Goal: Task Accomplishment & Management: Use online tool/utility

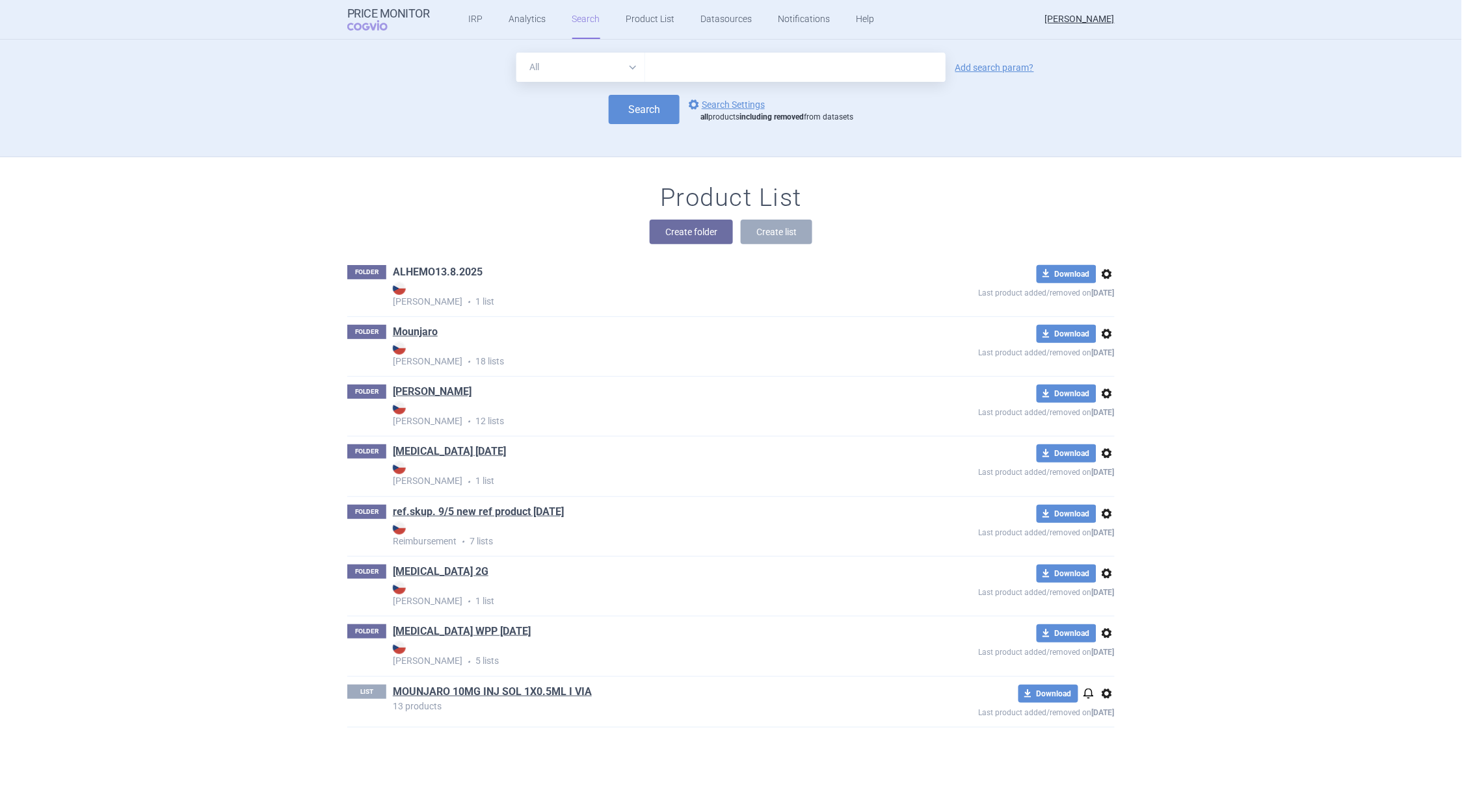
click at [460, 269] on link "ALHEMO13.8.2025" at bounding box center [437, 272] width 89 height 15
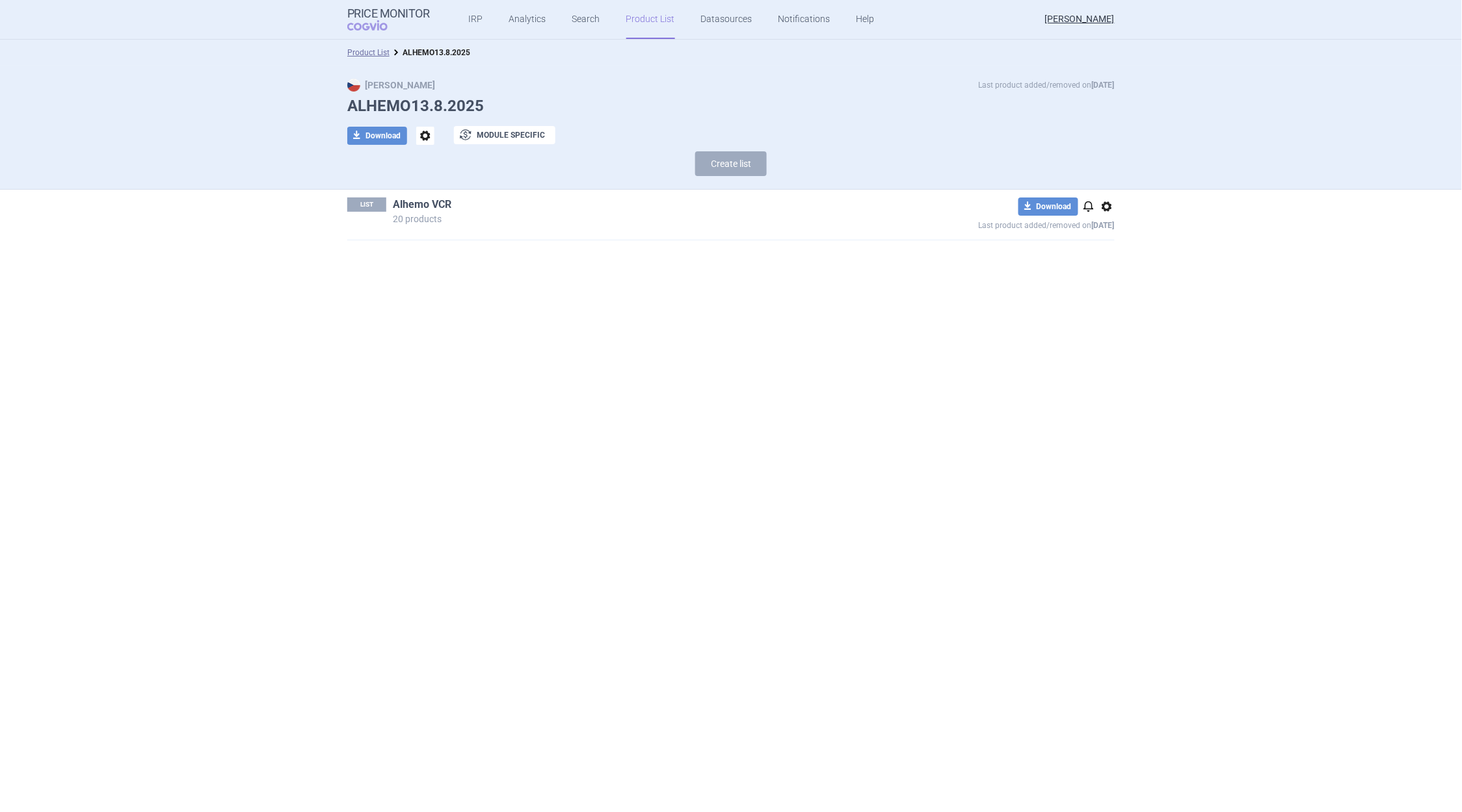
click at [439, 204] on link "Alhemo VCR" at bounding box center [422, 204] width 59 height 15
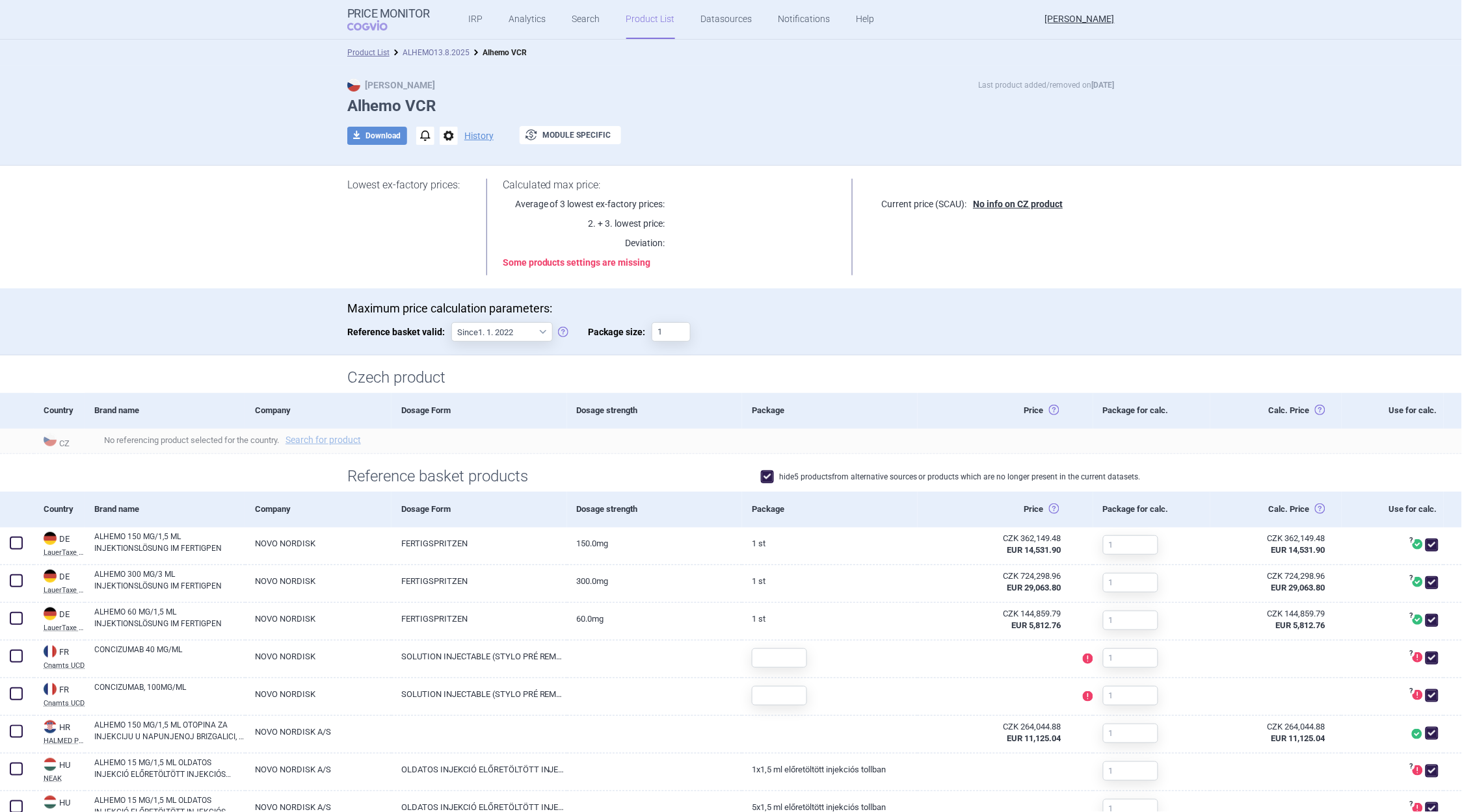
click at [436, 56] on link "ALHEMO13.8.2025" at bounding box center [436, 52] width 67 height 9
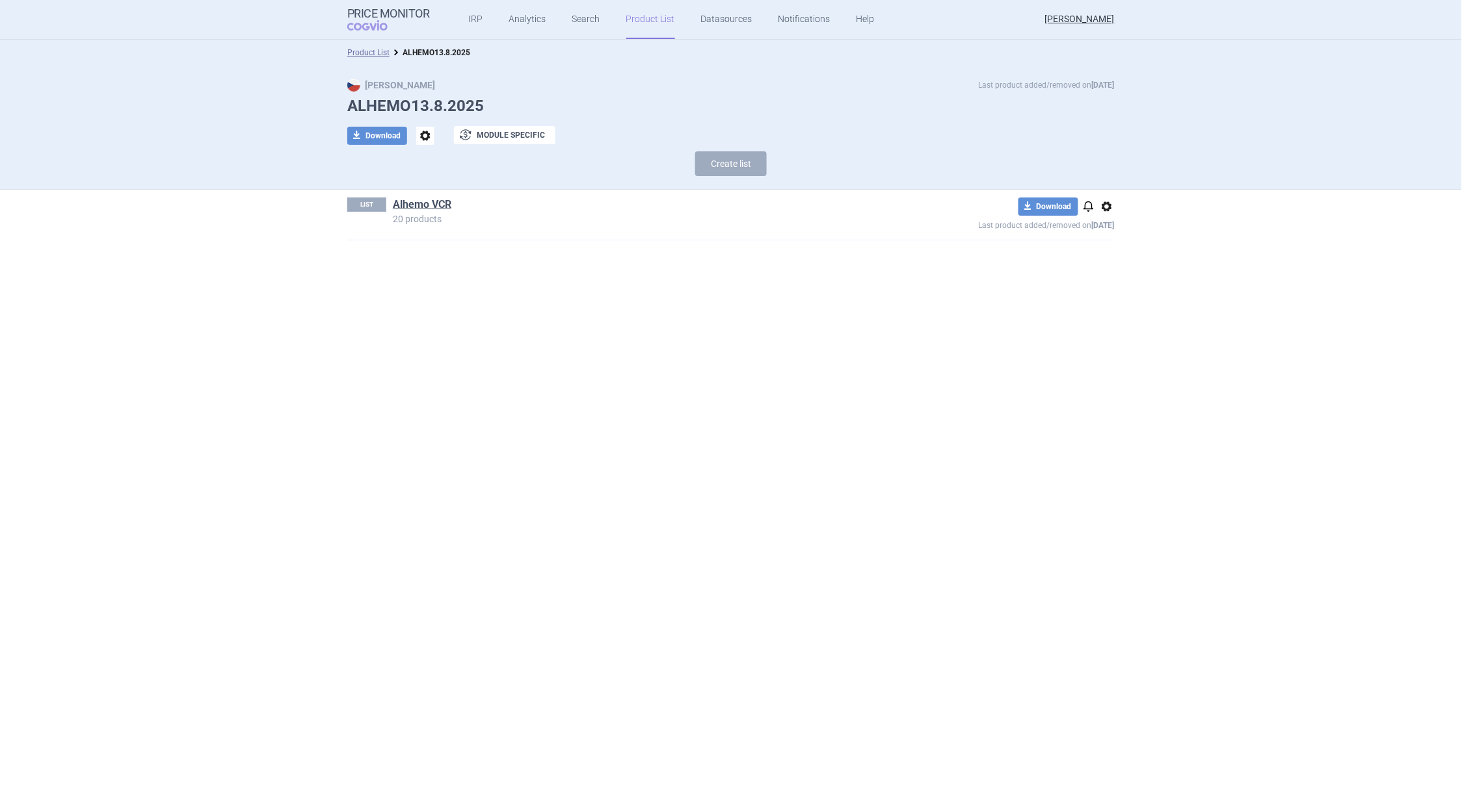
click at [1104, 209] on span "options" at bounding box center [1106, 207] width 15 height 15
click at [1108, 281] on button "Delete" at bounding box center [1106, 282] width 42 height 19
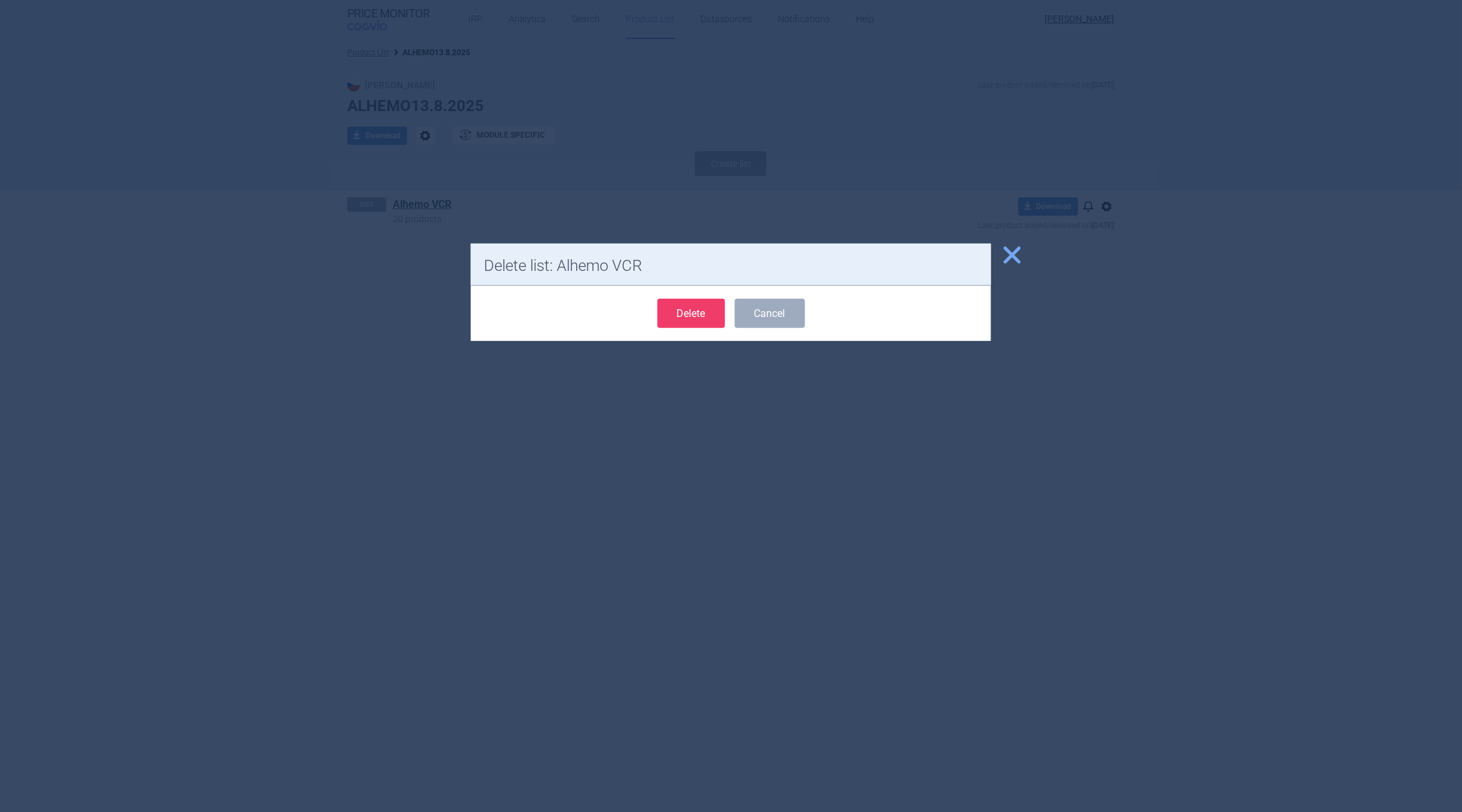
click at [704, 316] on button "Delete" at bounding box center [691, 314] width 68 height 29
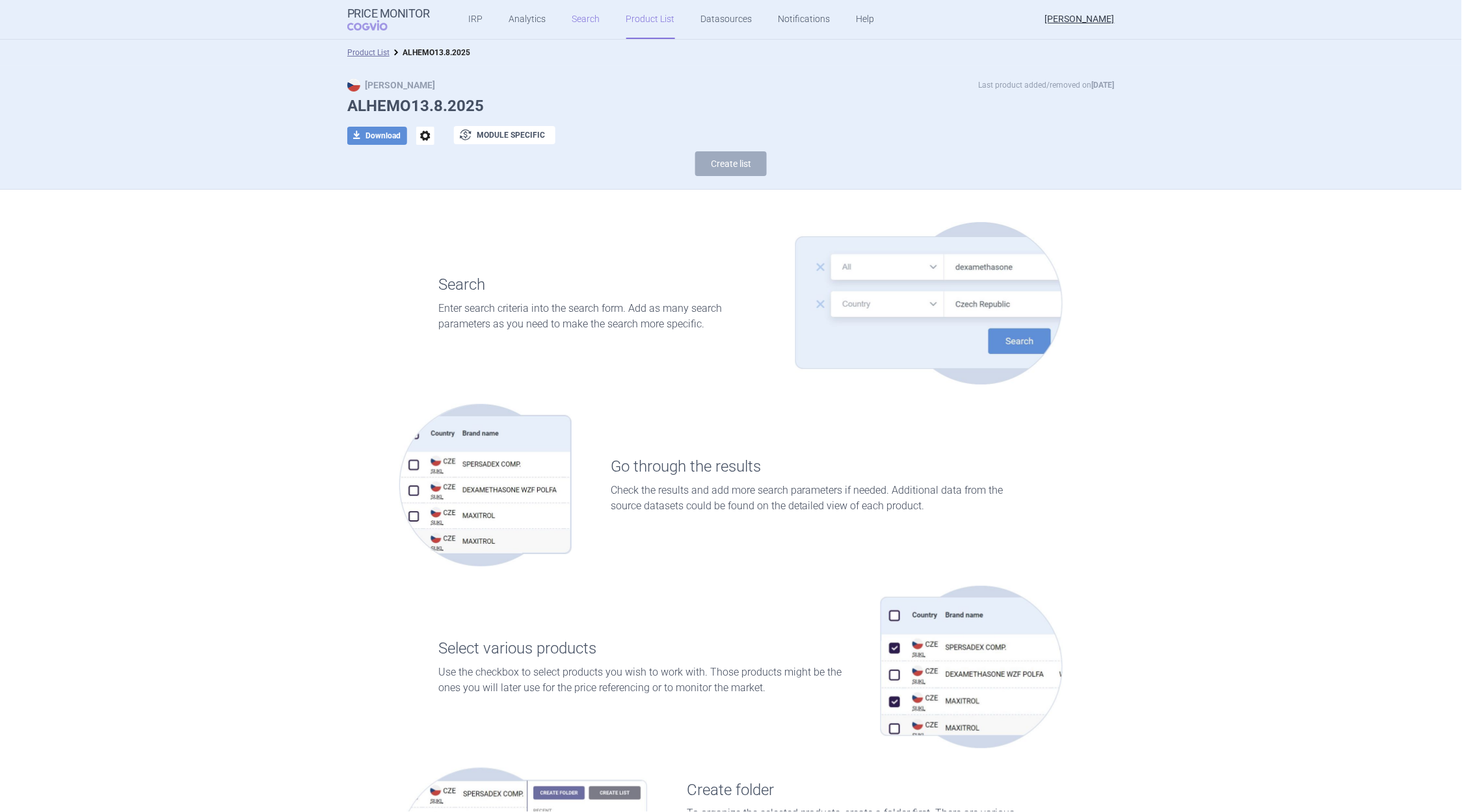
click at [576, 19] on link "Search" at bounding box center [586, 19] width 28 height 39
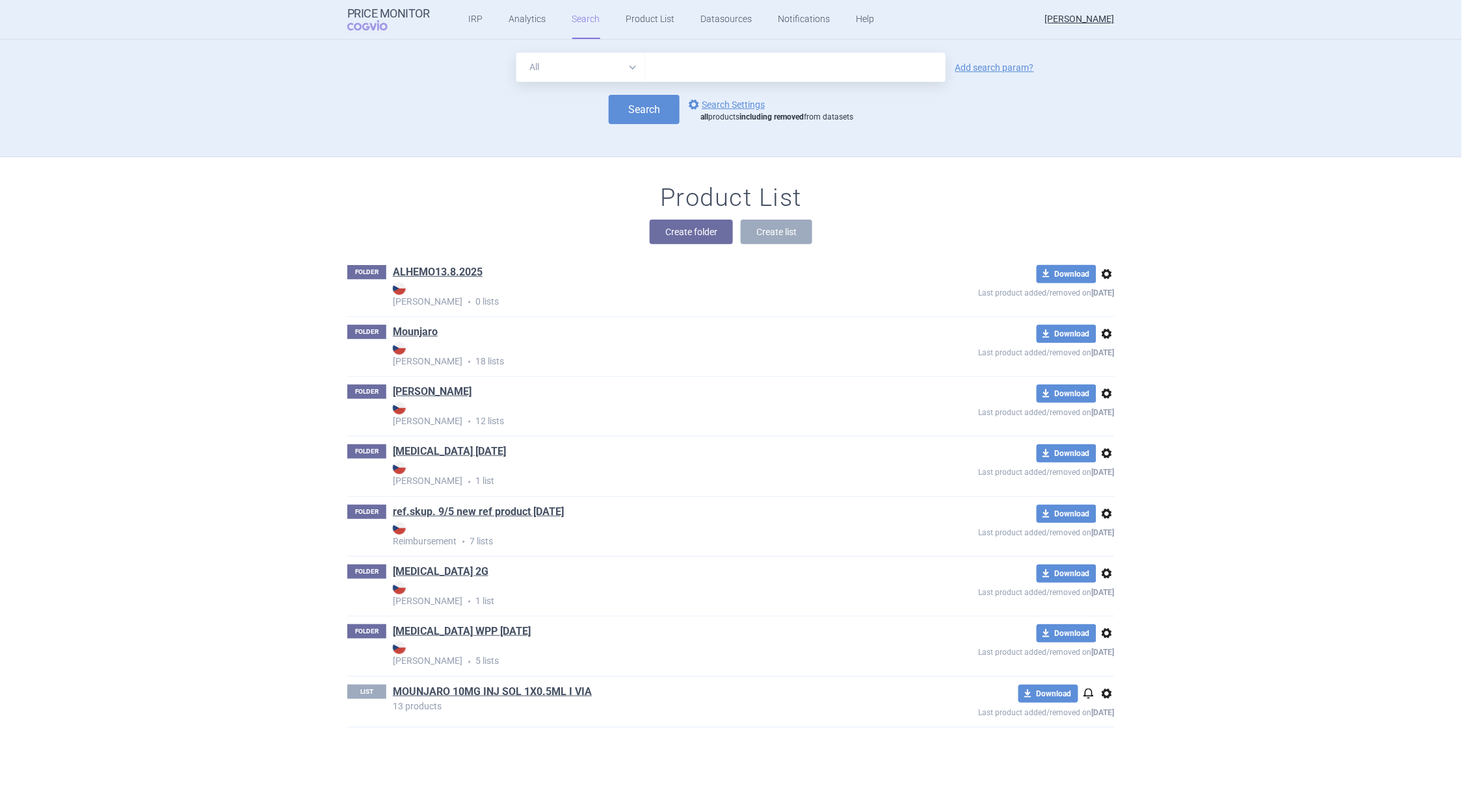
click at [676, 59] on input "text" at bounding box center [795, 67] width 300 height 29
type input "B02BX10"
click at [640, 106] on button "Search" at bounding box center [644, 110] width 71 height 29
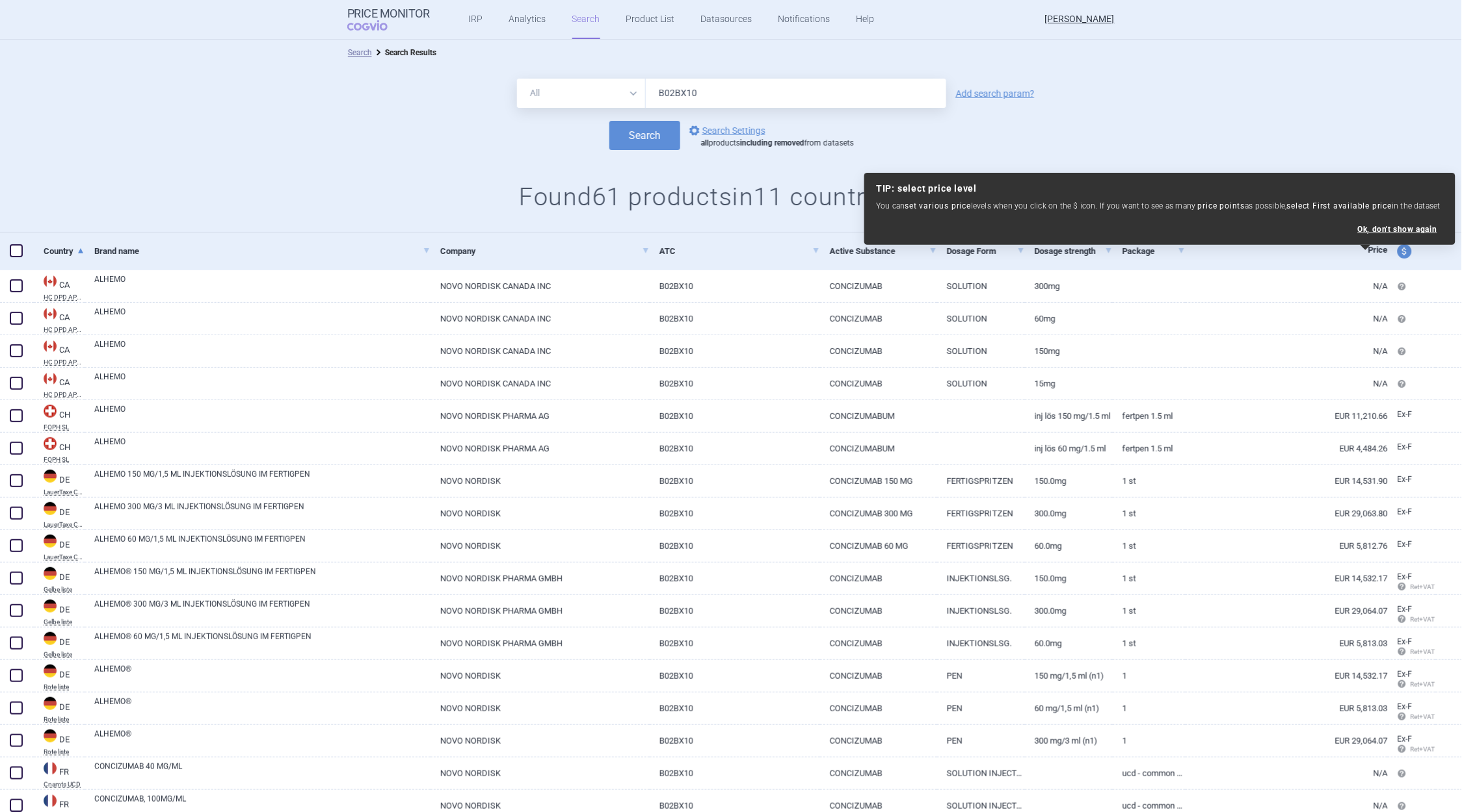
click at [1244, 118] on form "All Brand Name ATC Company Active Substance Country Newer than B02BX10 Add sear…" at bounding box center [731, 114] width 1462 height 72
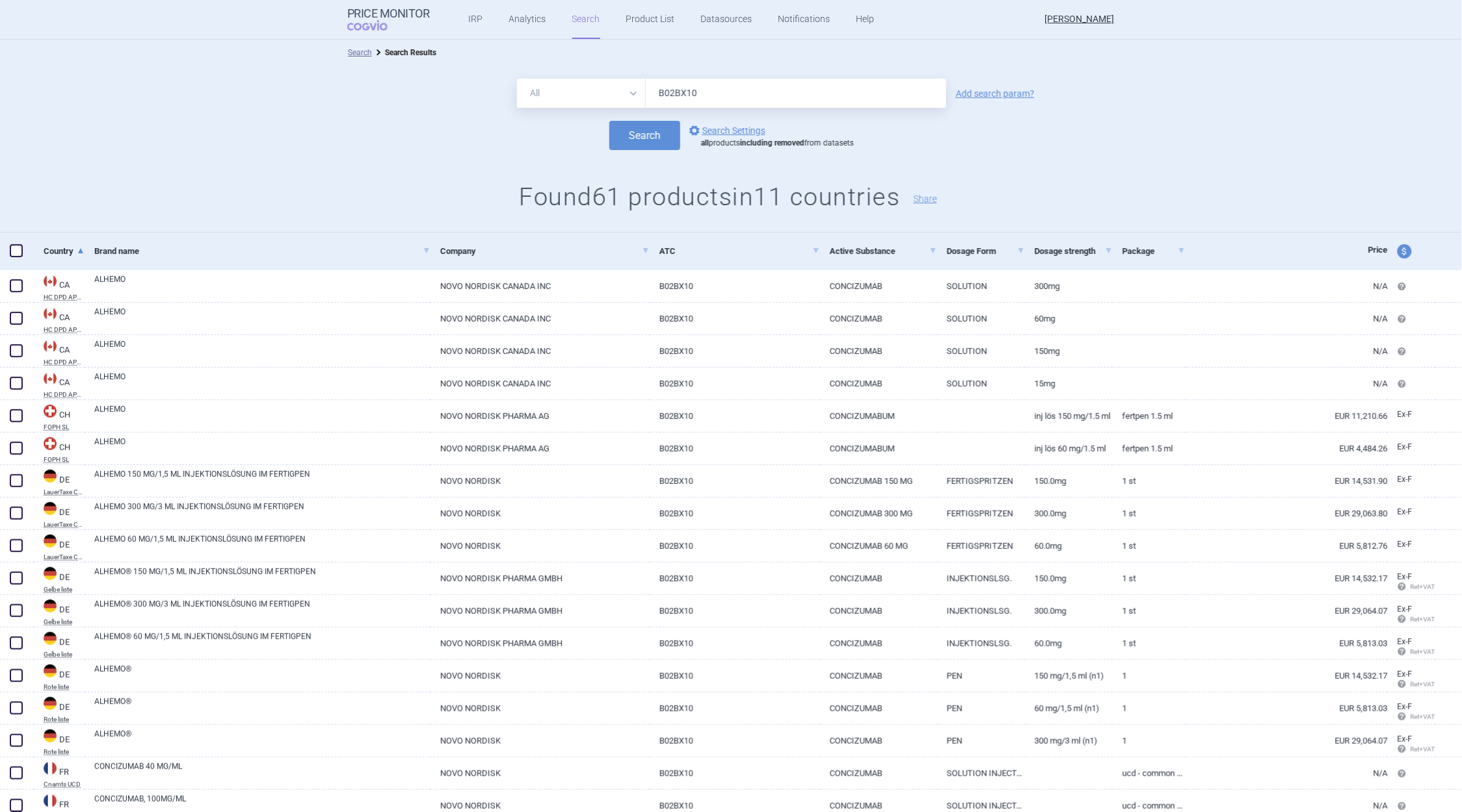
click at [18, 254] on span at bounding box center [16, 251] width 13 height 13
checkbox input "true"
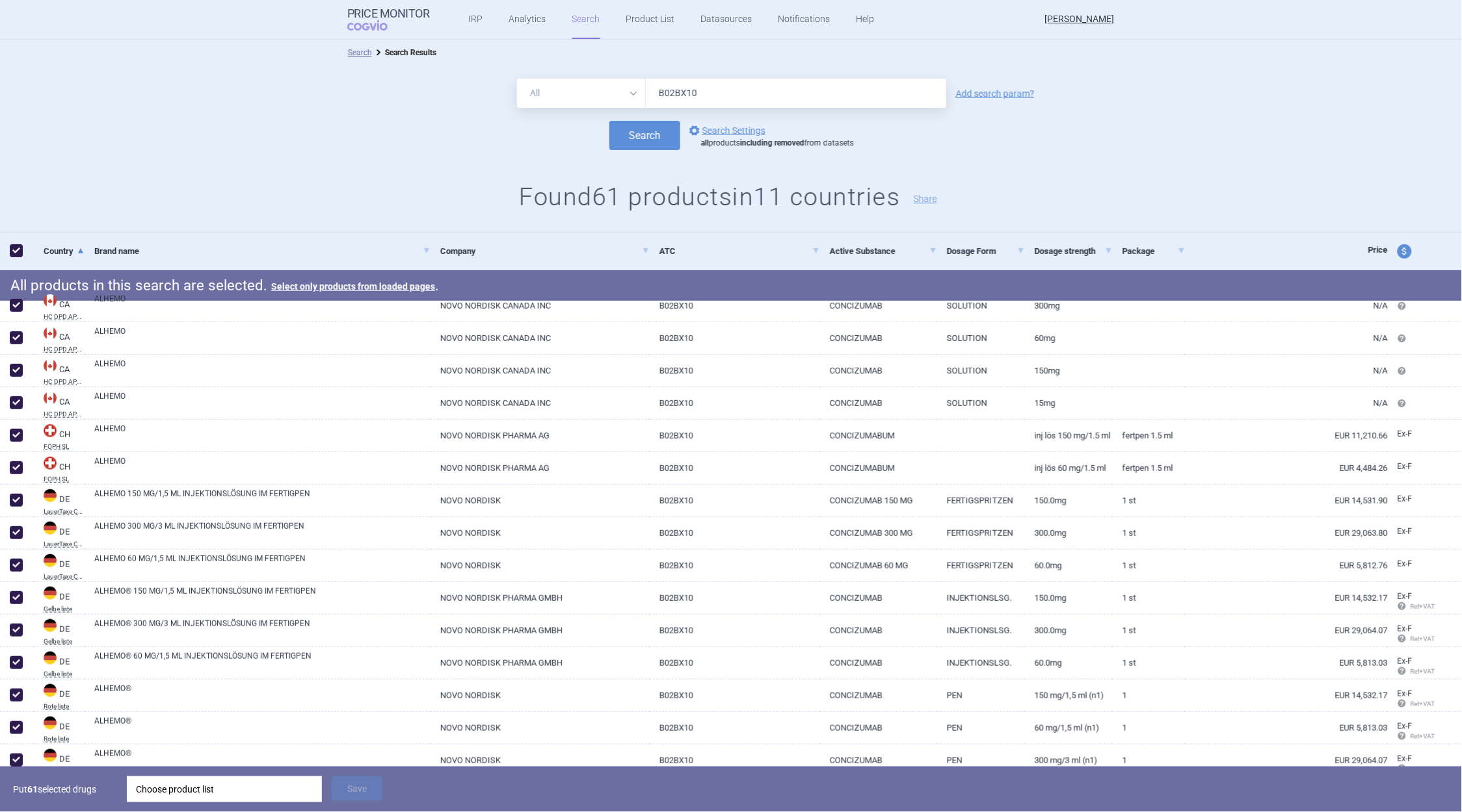
click at [270, 794] on div "Choose product list" at bounding box center [224, 790] width 177 height 26
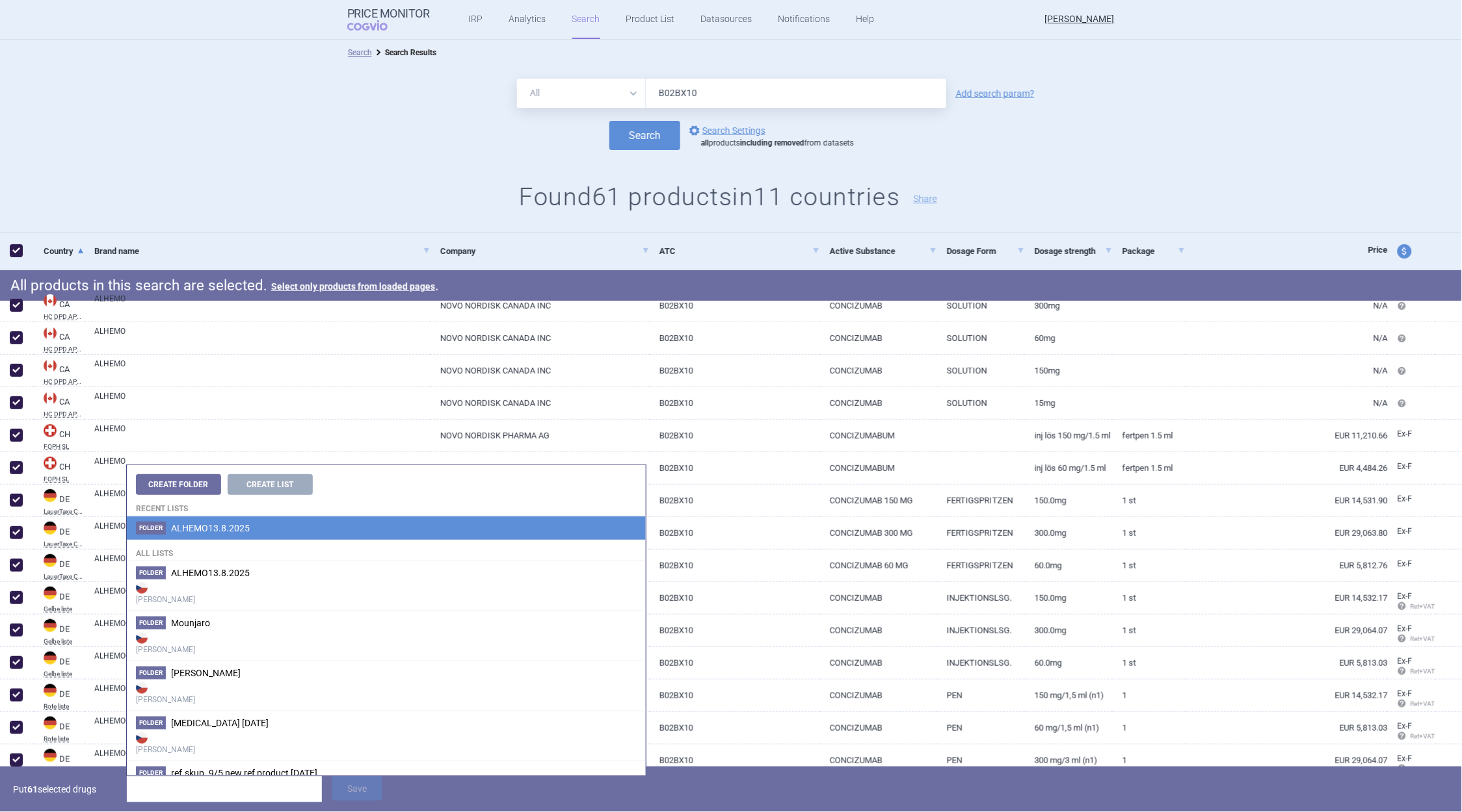
click at [211, 534] on li "Folder ALHEMO13.8.2025" at bounding box center [386, 528] width 519 height 23
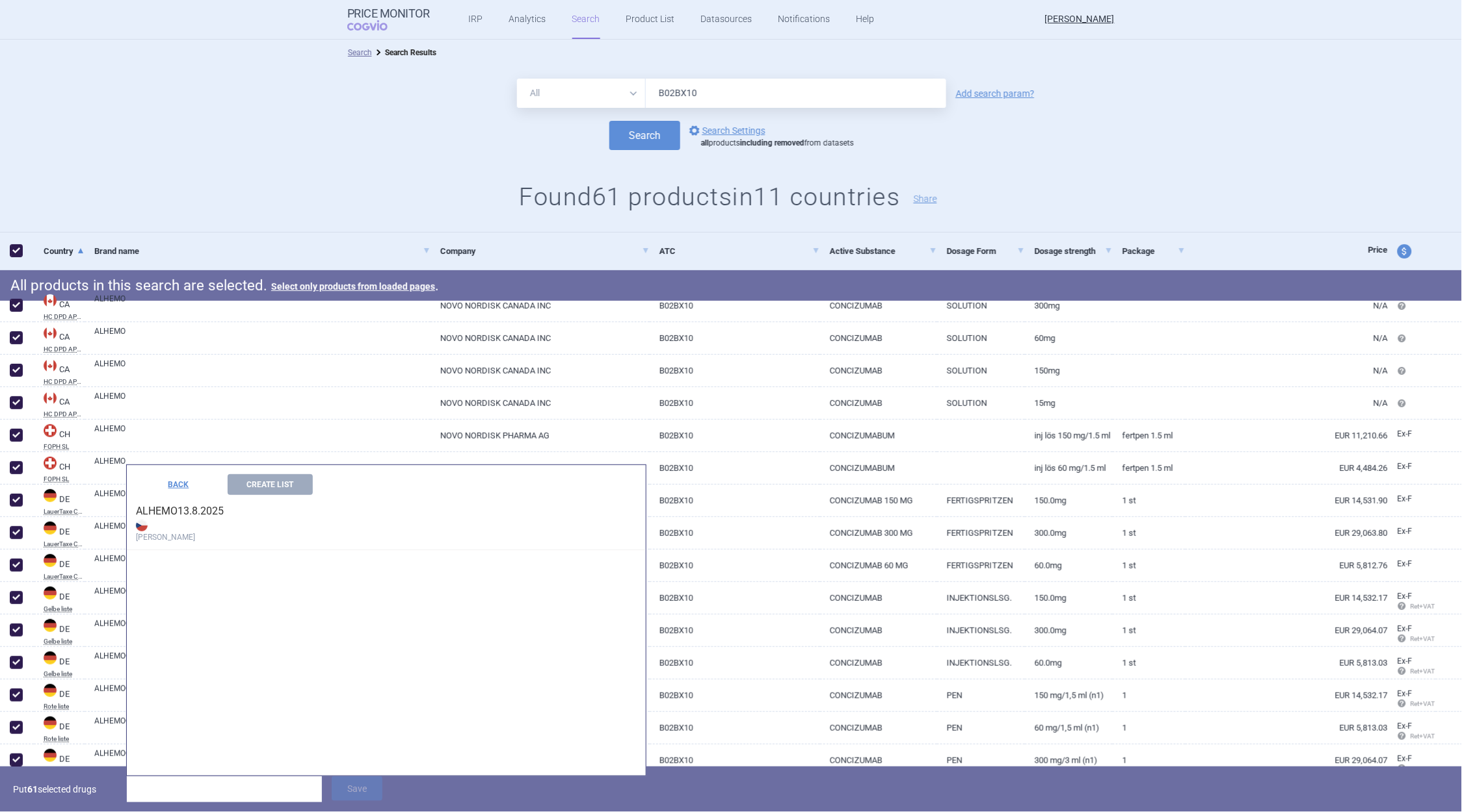
click at [169, 530] on strong "[PERSON_NAME]" at bounding box center [386, 531] width 501 height 26
click at [188, 513] on h4 "ALHEMO13.8.2025 Max Price" at bounding box center [386, 523] width 519 height 56
click at [255, 482] on button "Create List" at bounding box center [270, 484] width 85 height 21
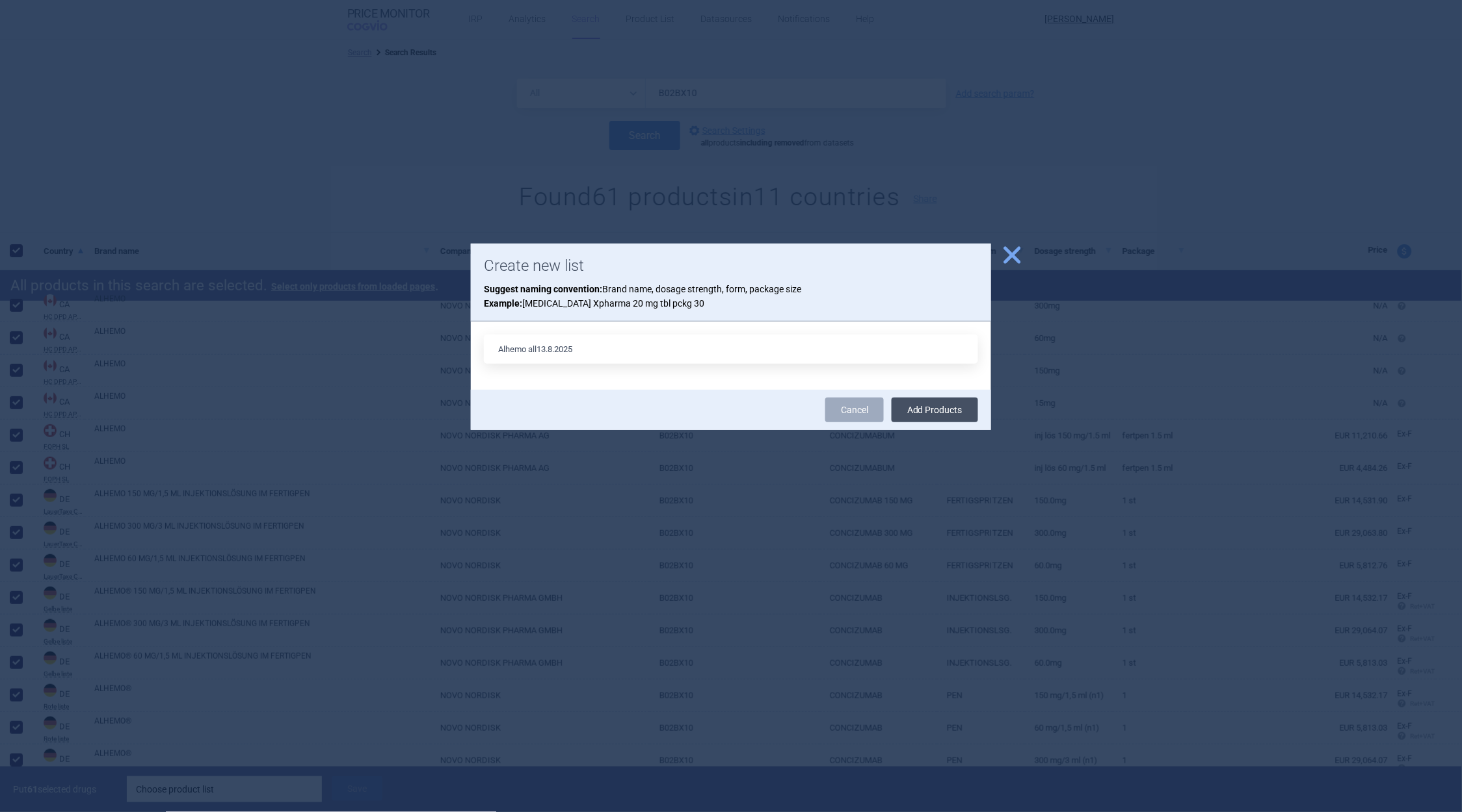
type input "Alhemo all13.8.2025"
click at [912, 408] on button "Add Products" at bounding box center [934, 410] width 86 height 25
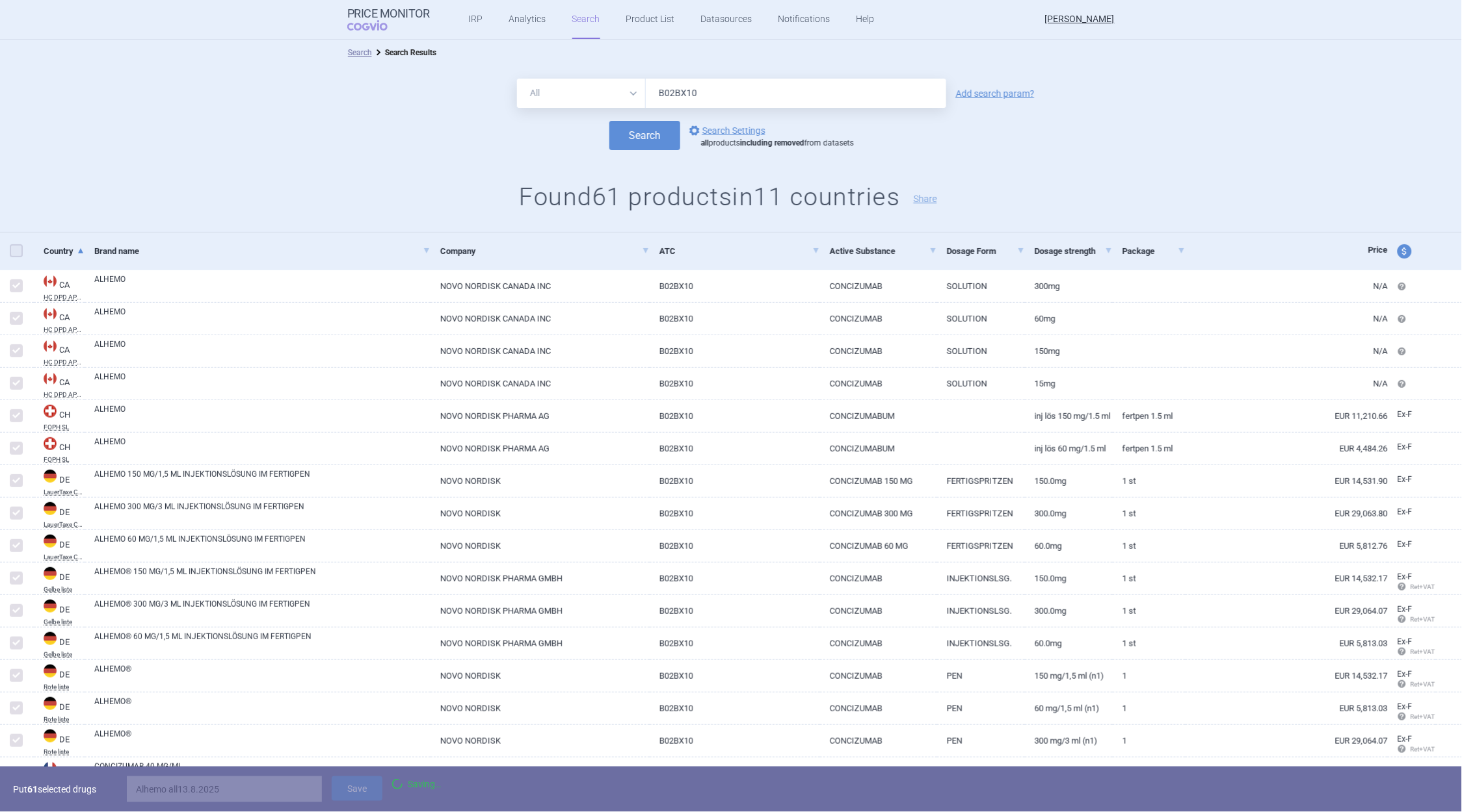
checkbox input "false"
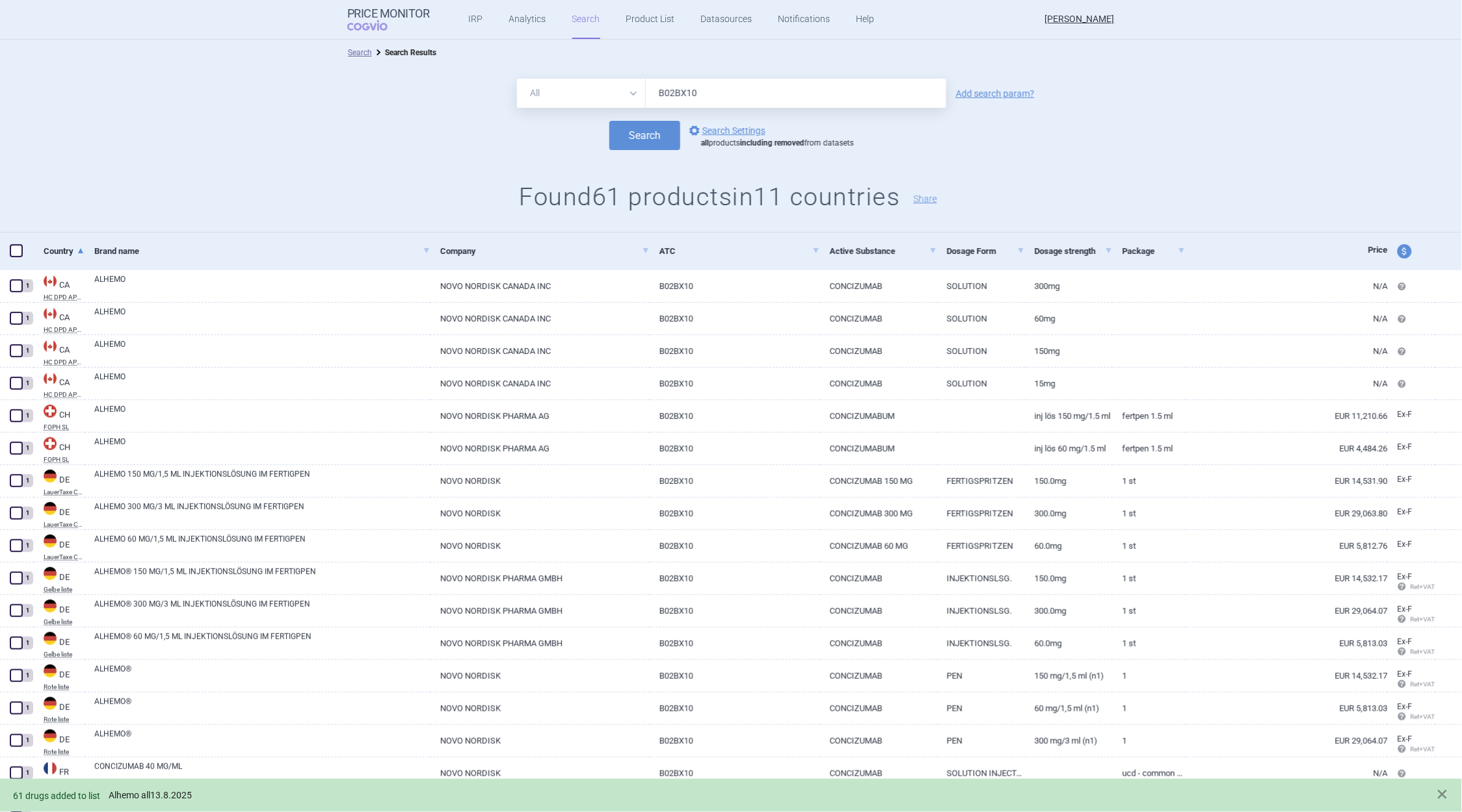
click at [130, 794] on link "Alhemo all13.8.2025" at bounding box center [150, 796] width 83 height 11
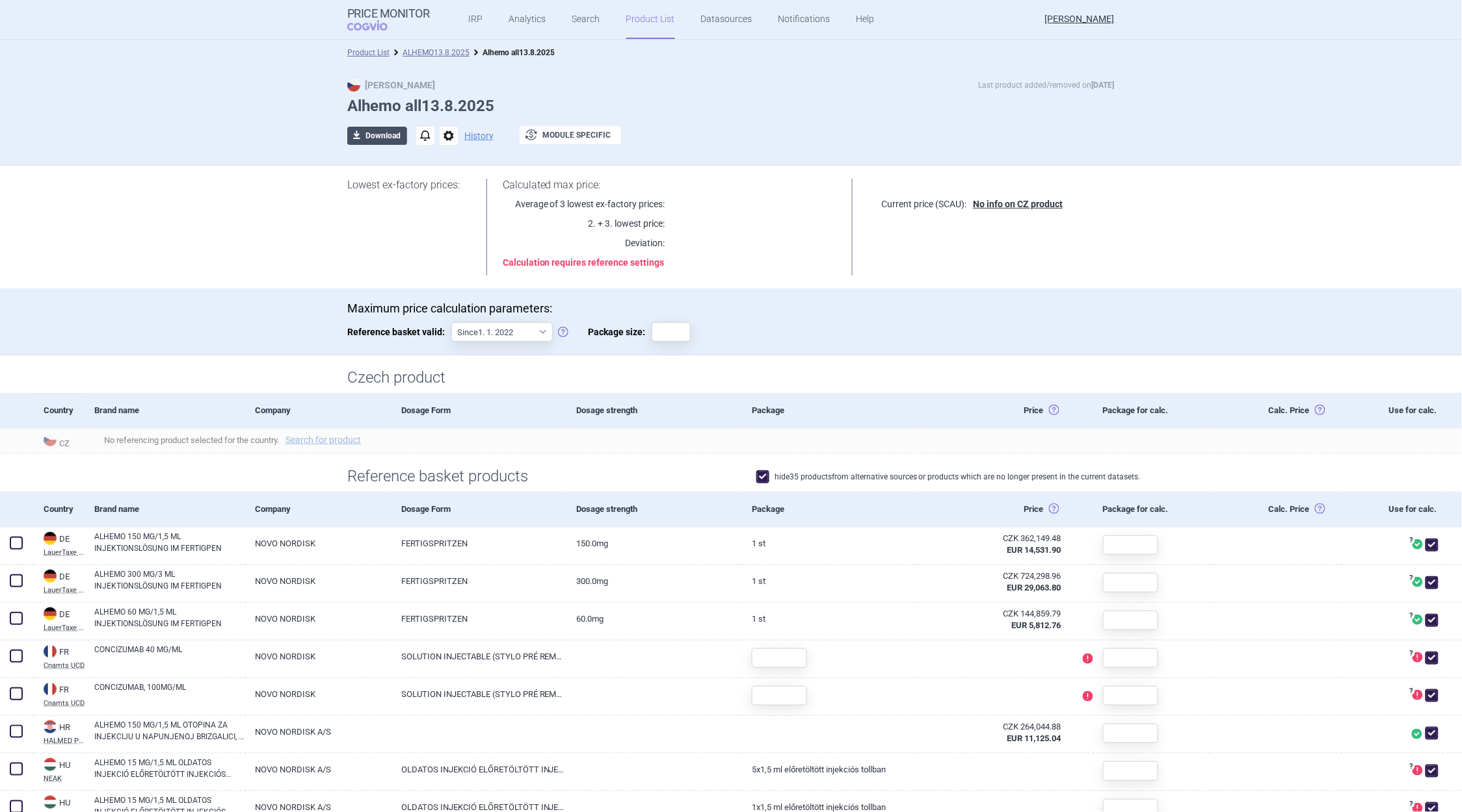
click at [385, 133] on button "download Download" at bounding box center [377, 136] width 60 height 19
select select "EUR"
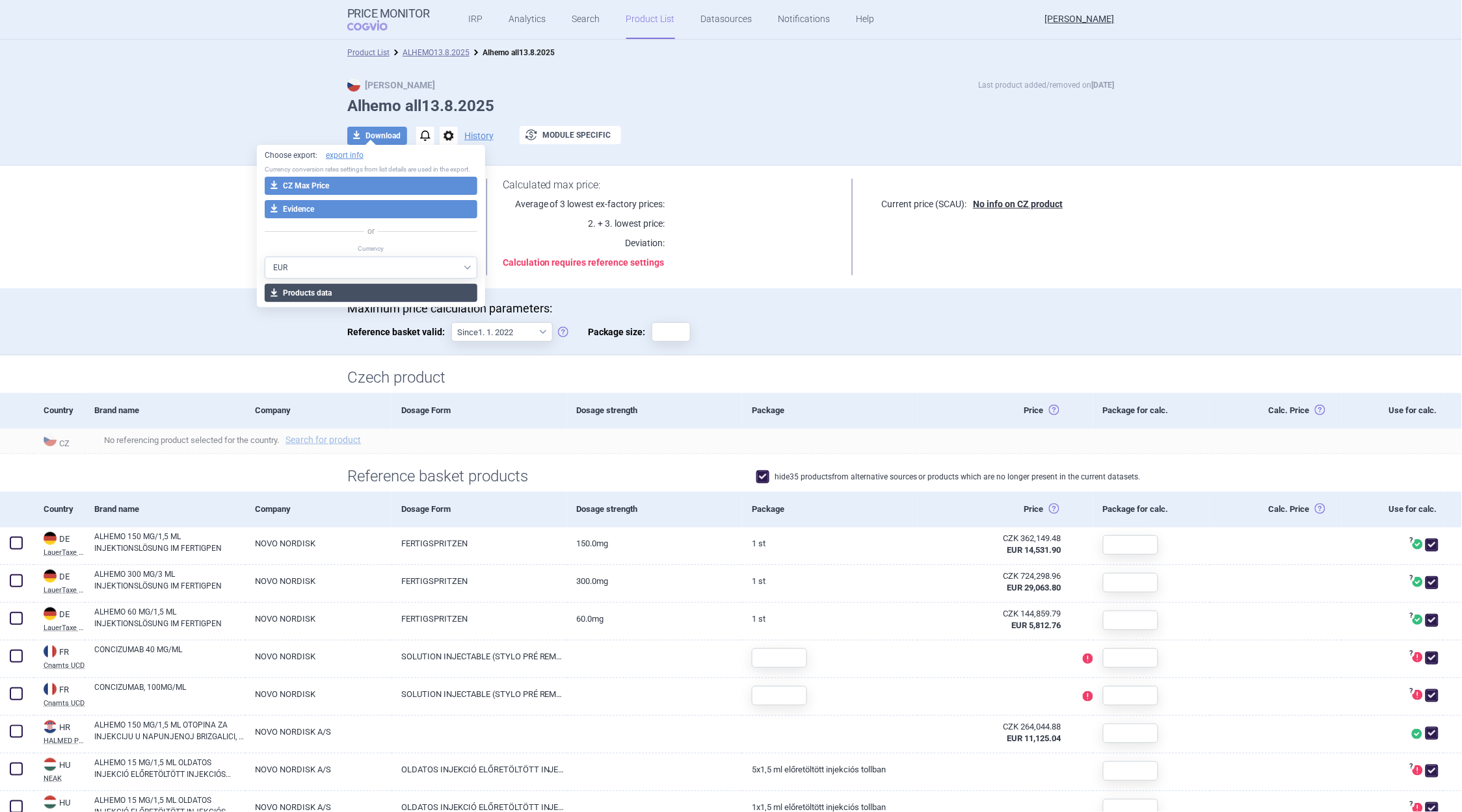
click at [301, 291] on button "download Products data" at bounding box center [371, 293] width 213 height 19
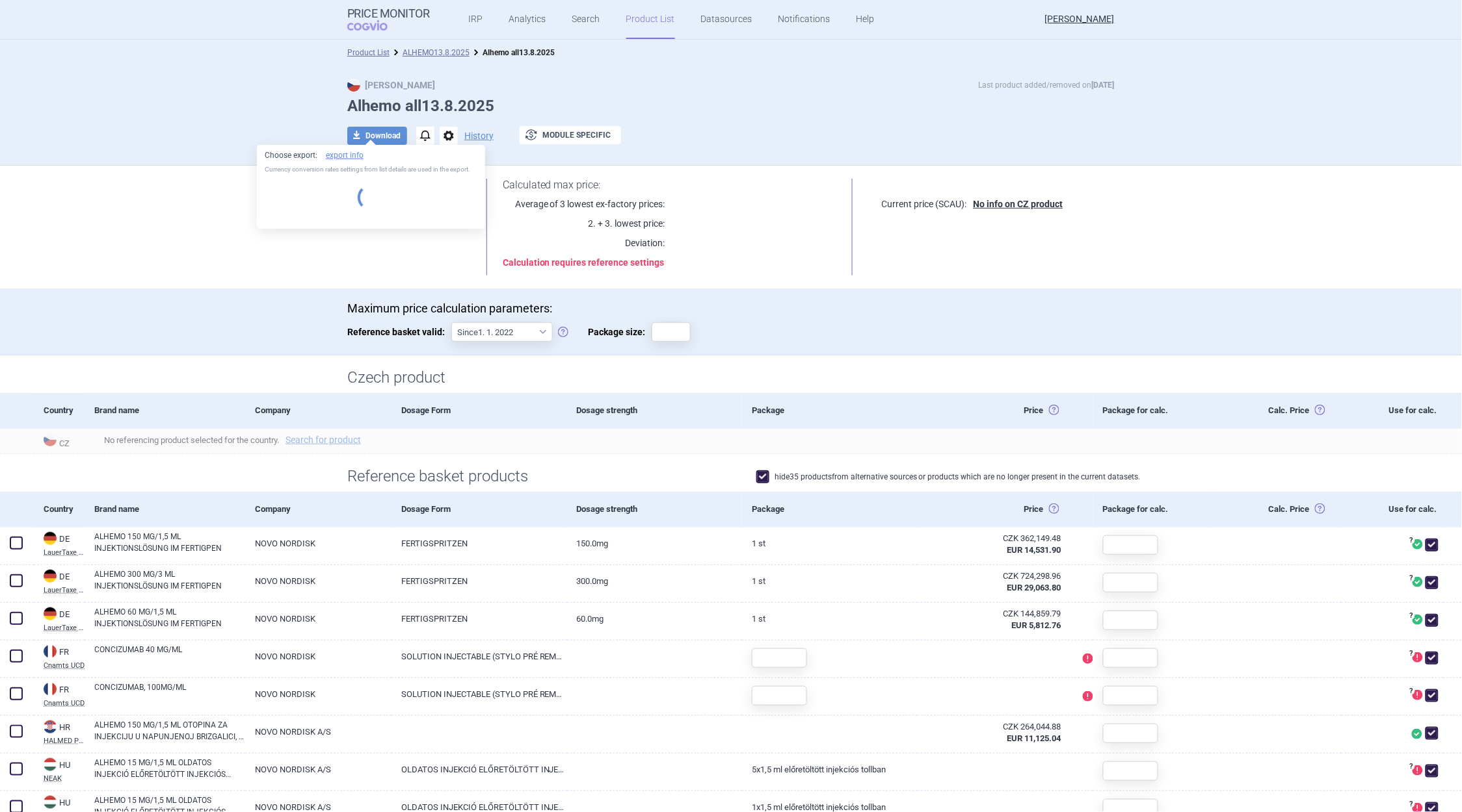
select select "EUR"
